Goal: Task Accomplishment & Management: Complete application form

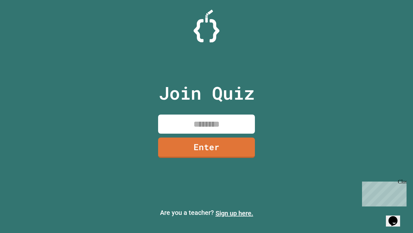
click at [234, 213] on link "Sign up here." at bounding box center [235, 213] width 38 height 8
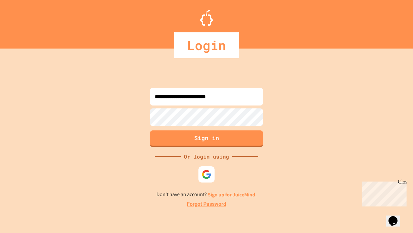
type input "**********"
